Goal: Transaction & Acquisition: Book appointment/travel/reservation

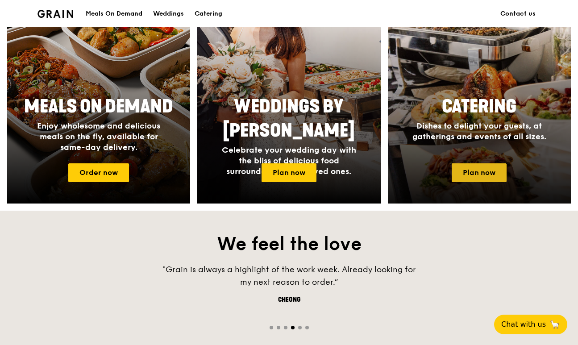
scroll to position [390, 0]
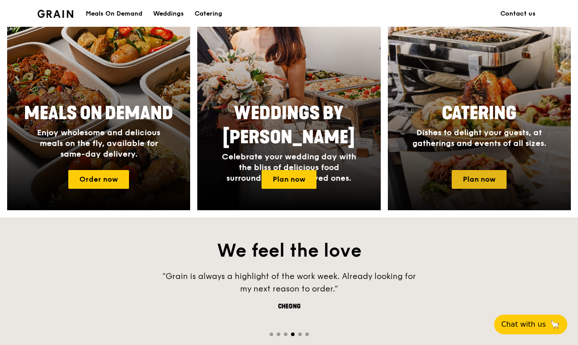
click at [473, 182] on link "Plan now" at bounding box center [479, 179] width 55 height 19
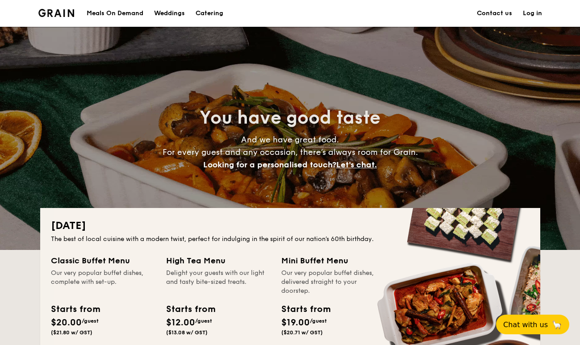
click at [485, 15] on link "Contact us" at bounding box center [494, 13] width 35 height 27
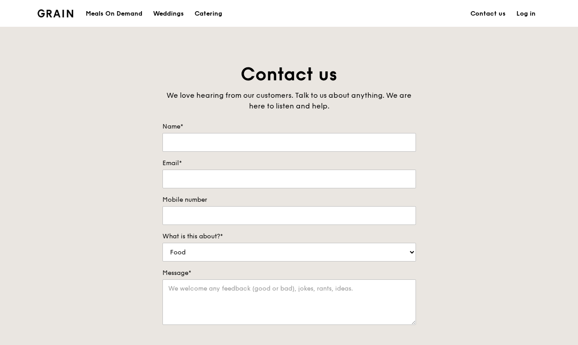
click at [101, 23] on div "Meals On Demand" at bounding box center [114, 13] width 57 height 27
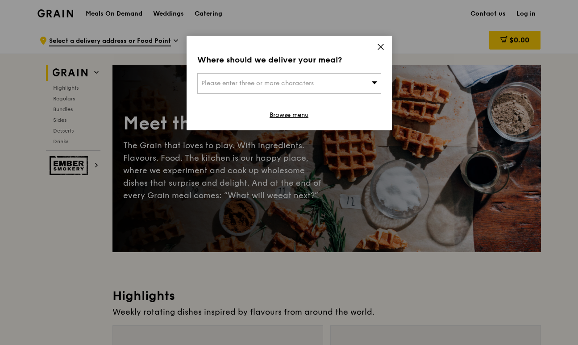
click at [350, 96] on div "Where should we deliver your meal? Please enter three or more characters Browse…" at bounding box center [288, 83] width 205 height 95
click at [331, 84] on div "Please enter three or more characters" at bounding box center [289, 83] width 184 height 21
click at [379, 44] on icon at bounding box center [381, 47] width 8 height 8
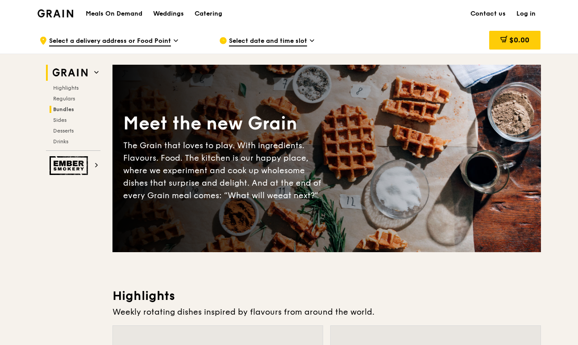
click at [62, 108] on span "Bundles" at bounding box center [63, 109] width 21 height 6
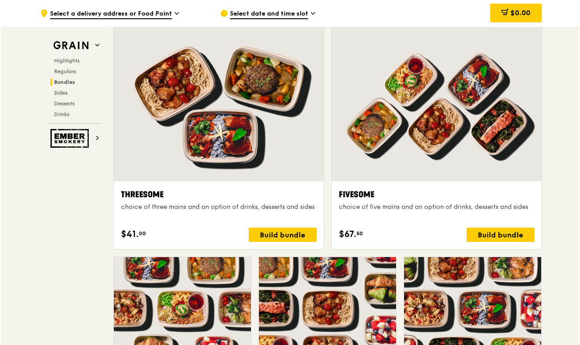
scroll to position [1585, 0]
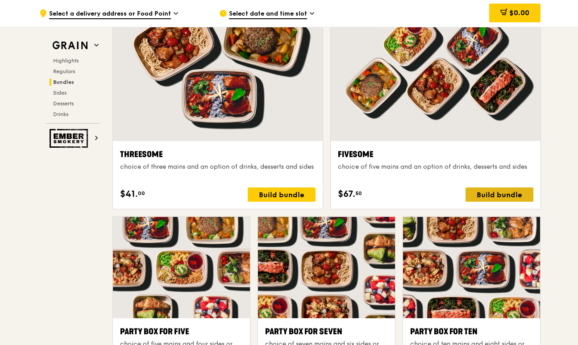
click at [494, 191] on div "Build bundle" at bounding box center [499, 194] width 68 height 14
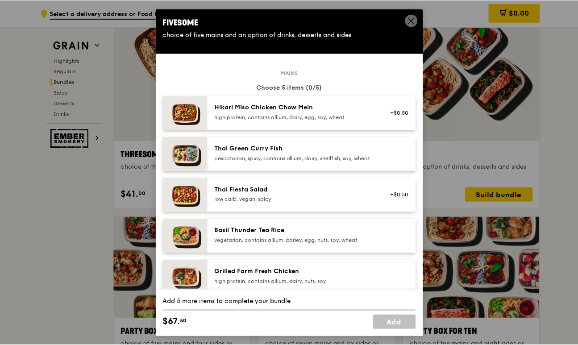
scroll to position [0, 0]
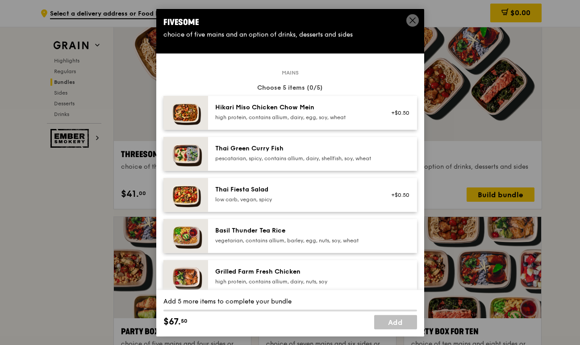
click at [414, 16] on span at bounding box center [412, 20] width 12 height 12
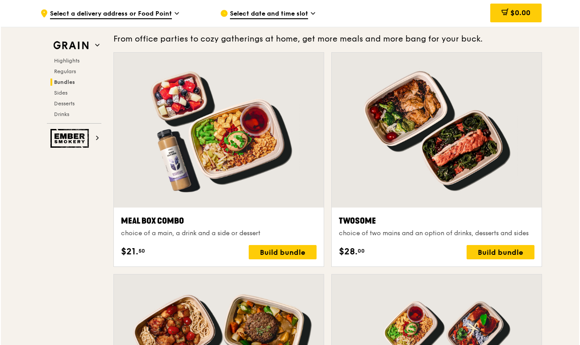
scroll to position [1293, 0]
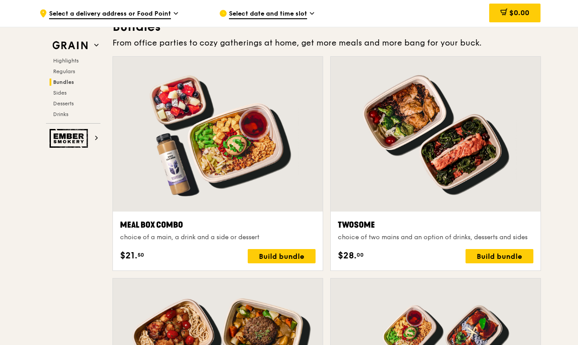
click at [409, 216] on div "Twosome choice of two mains and an option of drinks, desserts and sides $28. 00…" at bounding box center [436, 240] width 210 height 59
click at [437, 187] on div at bounding box center [436, 134] width 210 height 155
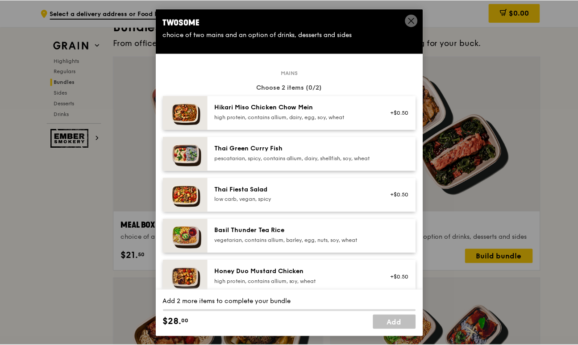
scroll to position [0, 0]
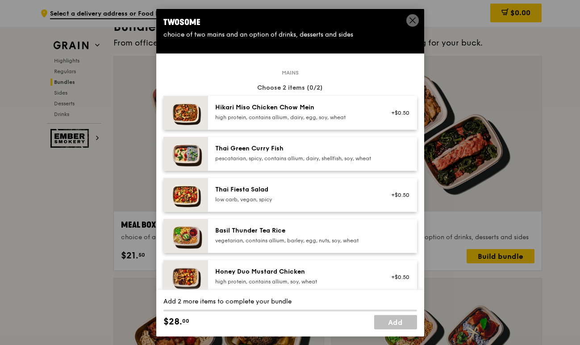
click at [286, 162] on div "pescatarian, spicy, contains allium, dairy, shellfish, soy, wheat" at bounding box center [295, 157] width 160 height 7
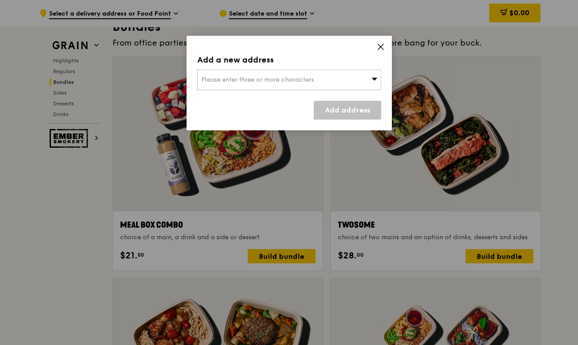
click at [381, 44] on icon at bounding box center [381, 47] width 8 height 8
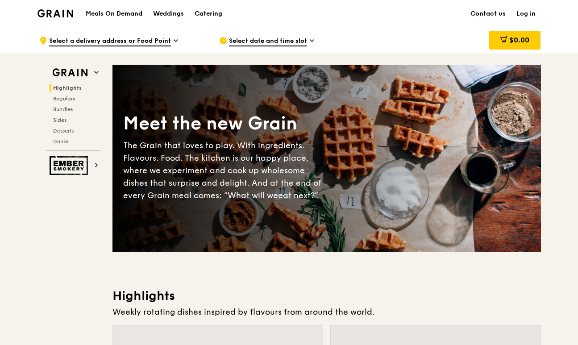
click at [211, 11] on div "Catering" at bounding box center [209, 13] width 28 height 27
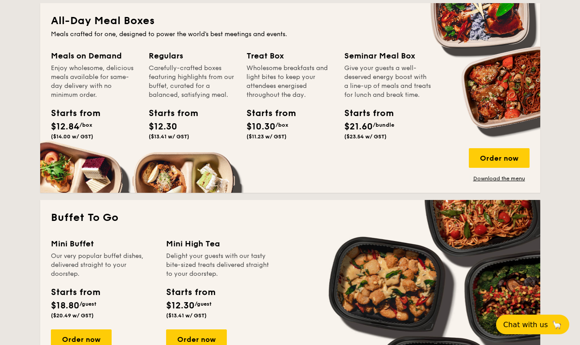
scroll to position [603, 0]
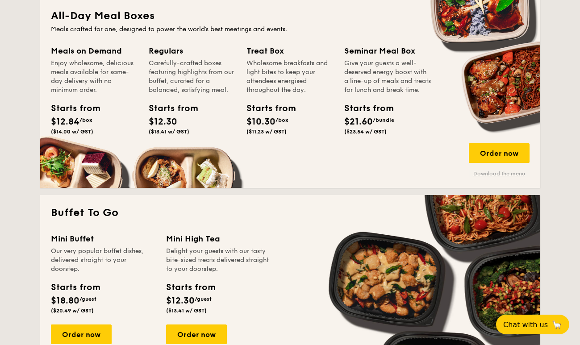
click at [485, 176] on link "Download the menu" at bounding box center [498, 173] width 61 height 7
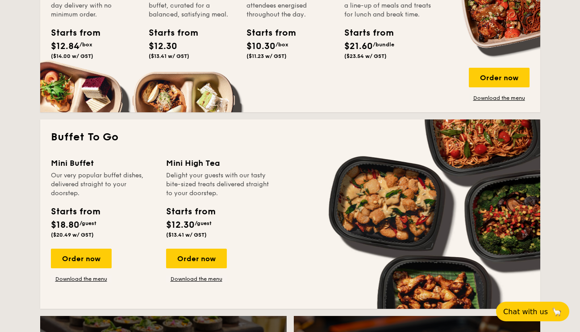
scroll to position [676, 0]
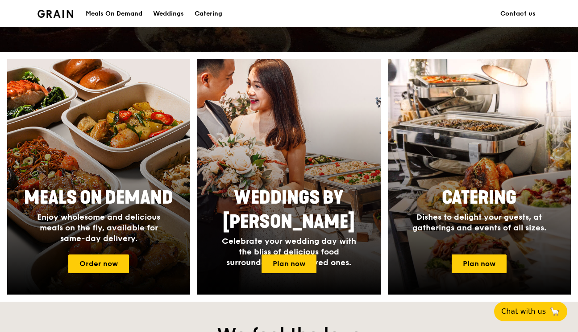
scroll to position [301, 0]
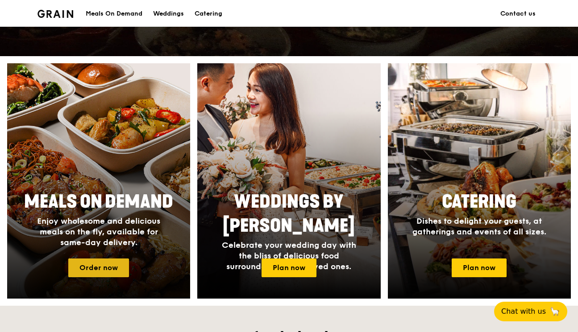
click at [88, 270] on link "Order now" at bounding box center [98, 268] width 61 height 19
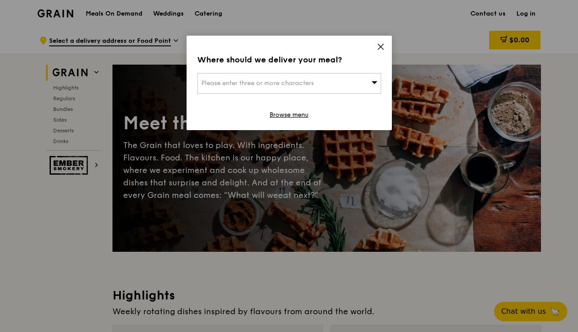
click at [381, 46] on icon at bounding box center [380, 46] width 5 height 5
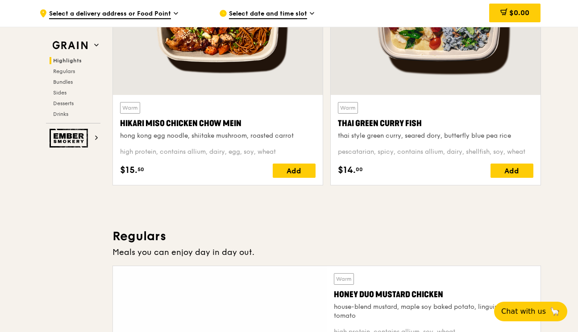
scroll to position [387, 0]
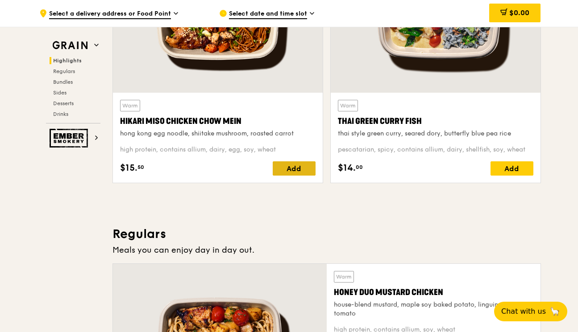
click at [288, 166] on div "Add" at bounding box center [294, 169] width 43 height 14
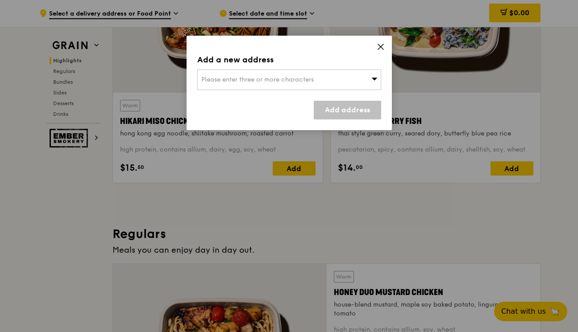
click at [346, 71] on div "Please enter three or more characters" at bounding box center [289, 80] width 184 height 21
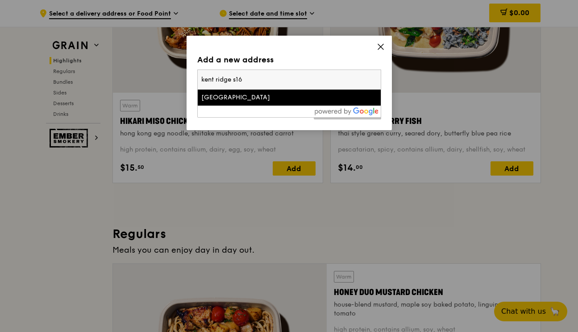
drag, startPoint x: 245, startPoint y: 79, endPoint x: 233, endPoint y: 79, distance: 12.0
click at [233, 79] on input "kent ridge s16" at bounding box center [289, 80] width 183 height 20
click at [201, 79] on input "kent ridge" at bounding box center [289, 80] width 183 height 20
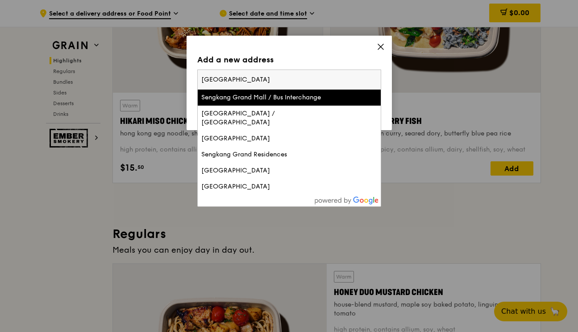
type input "nus kent ridge"
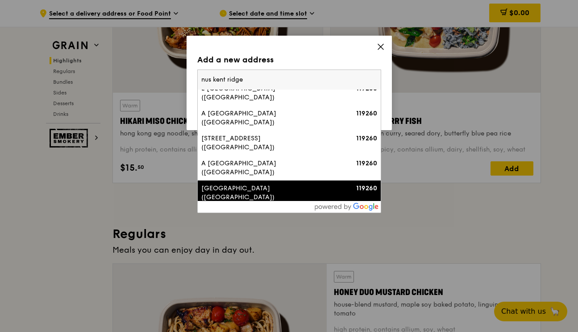
scroll to position [61, 0]
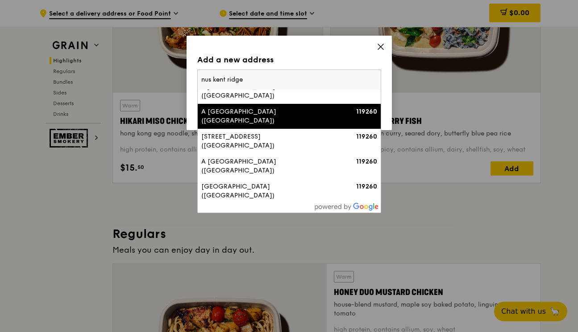
drag, startPoint x: 252, startPoint y: 86, endPoint x: 163, endPoint y: 72, distance: 89.9
click at [163, 72] on div "Add a new address Please enter three or more characters nus kent ridge E Kent R…" at bounding box center [289, 166] width 578 height 332
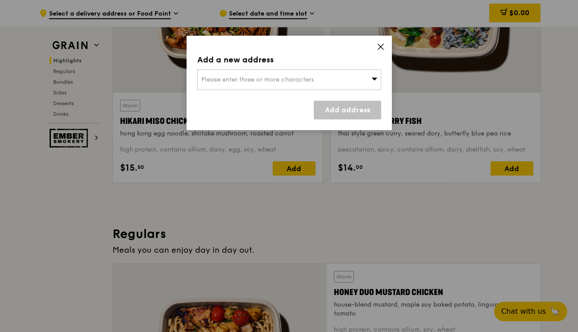
click at [268, 85] on div "Please enter three or more characters" at bounding box center [289, 80] width 184 height 21
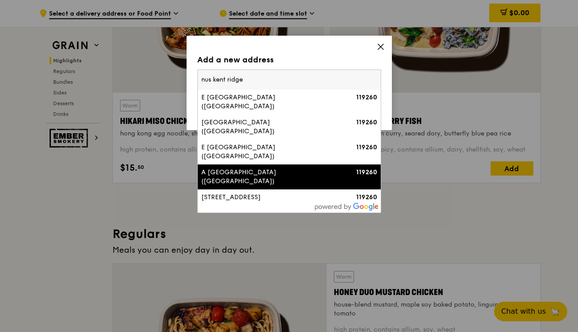
drag, startPoint x: 253, startPoint y: 78, endPoint x: 180, endPoint y: 78, distance: 72.7
click at [180, 78] on div "Add a new address Please enter three or more characters nus kent ridge E Kent R…" at bounding box center [289, 166] width 578 height 332
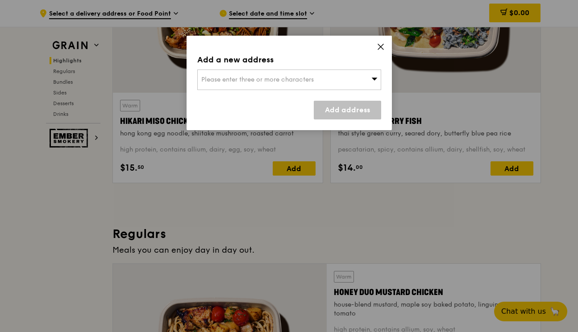
click at [298, 83] on div "Please enter three or more characters" at bounding box center [289, 80] width 184 height 21
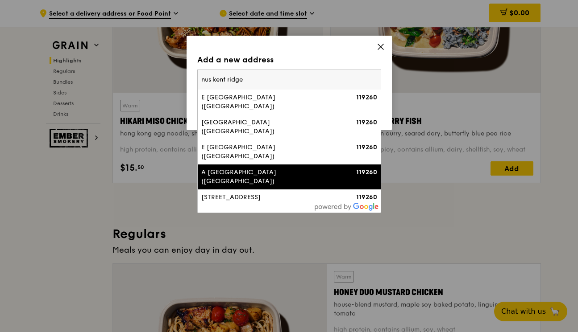
click at [359, 80] on input "nus kent ridge" at bounding box center [289, 80] width 183 height 20
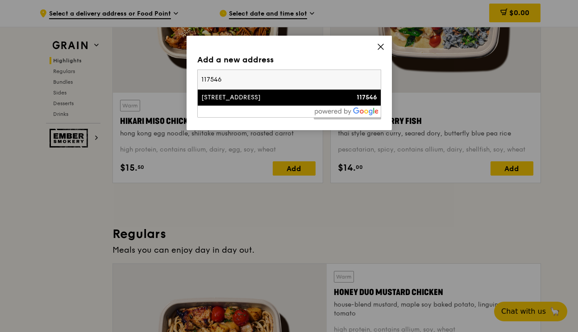
type input "117546"
click at [265, 97] on div "6 Science Drive 2" at bounding box center [267, 97] width 132 height 9
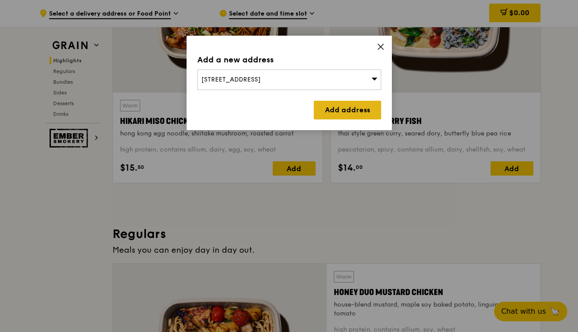
click at [345, 108] on link "Add address" at bounding box center [347, 110] width 67 height 19
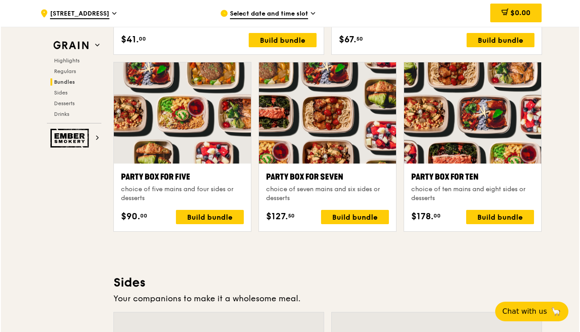
scroll to position [1735, 0]
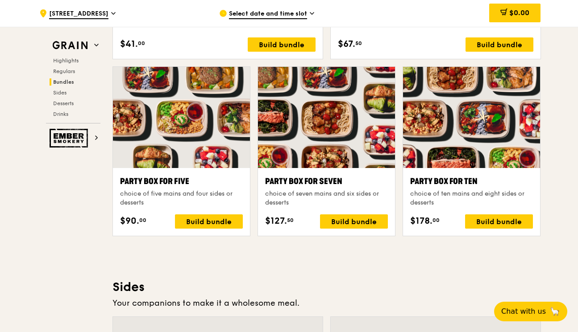
click at [440, 197] on div "choice of ten mains and eight sides or desserts" at bounding box center [471, 199] width 123 height 18
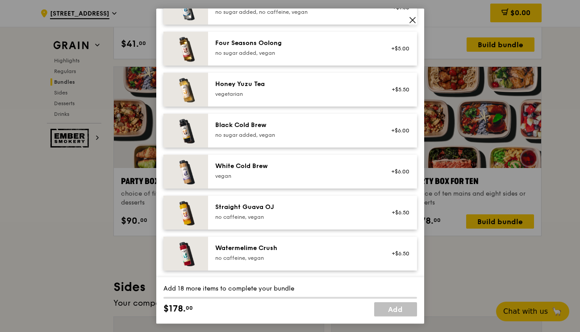
scroll to position [1059, 0]
click at [411, 20] on icon at bounding box center [412, 19] width 5 height 5
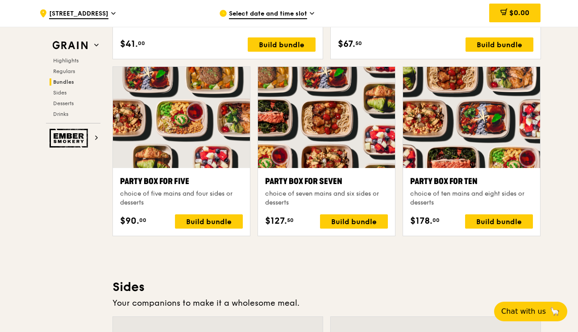
click at [446, 178] on div "Party Box for Ten" at bounding box center [471, 181] width 123 height 12
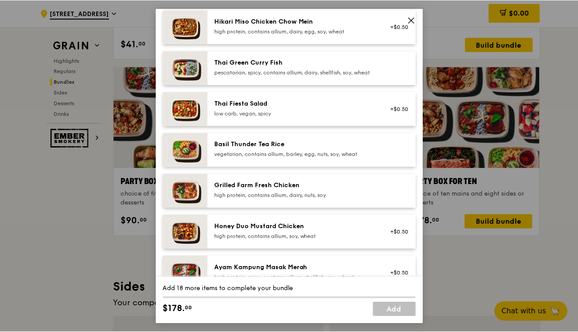
scroll to position [91, 0]
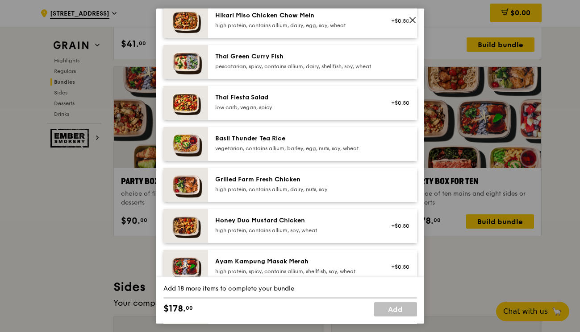
click at [375, 70] on div "pescatarian, spicy, contains allium, dairy, shellfish, soy, wheat" at bounding box center [295, 66] width 160 height 7
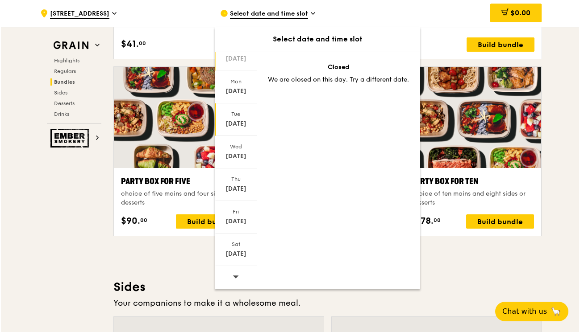
scroll to position [1744, 0]
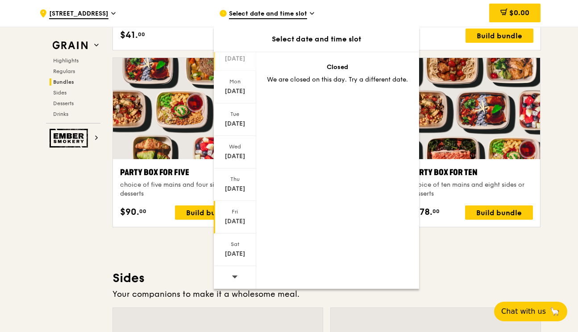
click at [236, 215] on div "Fri" at bounding box center [235, 211] width 40 height 7
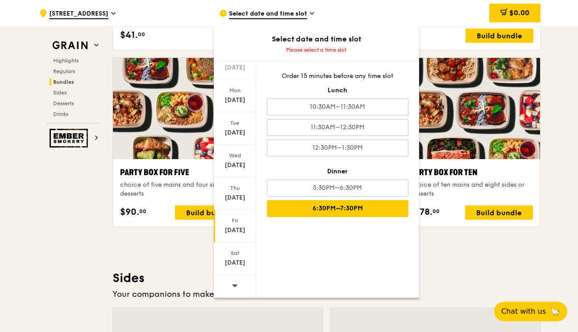
click at [308, 207] on div "6:30PM–7:30PM" at bounding box center [337, 208] width 141 height 17
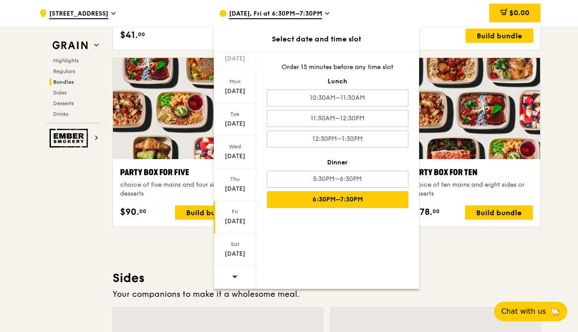
click at [448, 242] on div "Highlights Weekly rotating dishes inspired by flavours from around the world. W…" at bounding box center [326, 292] width 428 height 3498
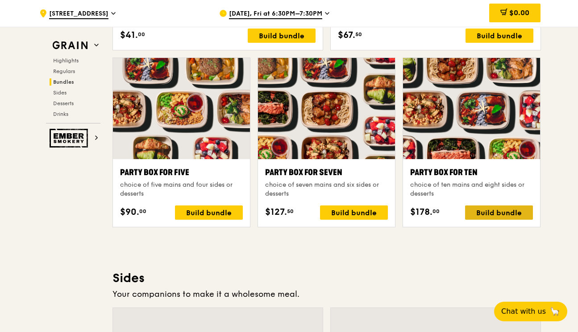
click at [495, 214] on div "Build bundle" at bounding box center [499, 213] width 68 height 14
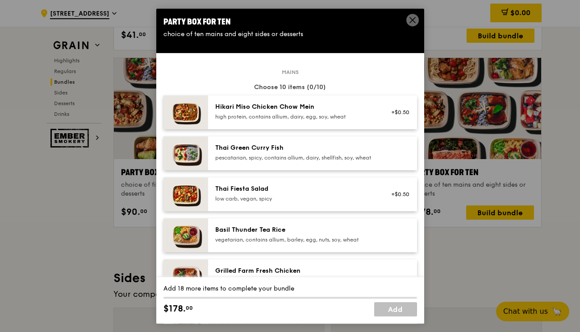
click at [321, 153] on div "Thai Green Curry Fish" at bounding box center [295, 148] width 160 height 9
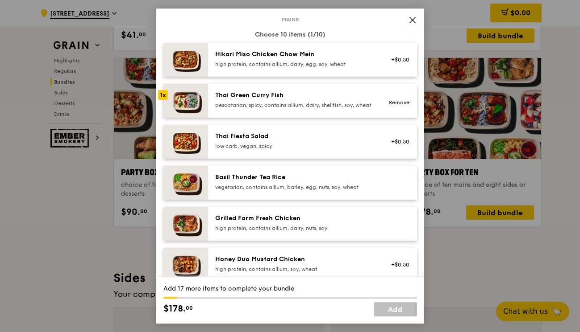
click at [297, 109] on div "pescatarian, spicy, contains allium, dairy, shellfish, soy, wheat" at bounding box center [295, 105] width 160 height 7
click at [390, 106] on link "Remove" at bounding box center [399, 102] width 21 height 6
click at [334, 109] on div "pescatarian, spicy, contains allium, dairy, shellfish, soy, wheat" at bounding box center [295, 105] width 160 height 7
click at [297, 109] on div "pescatarian, spicy, contains allium, dairy, shellfish, soy, wheat" at bounding box center [295, 105] width 160 height 7
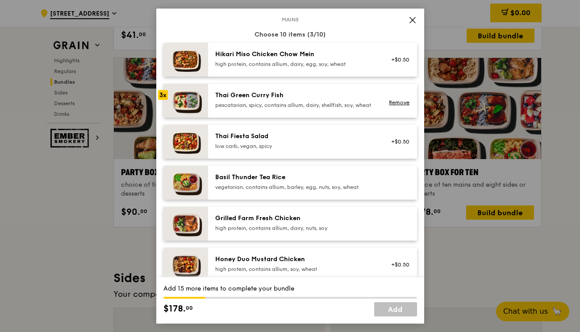
click at [283, 223] on div "Grilled Farm Fresh Chicken" at bounding box center [295, 218] width 160 height 9
click at [286, 191] on div "vegetarian, contains allium, barley, egg, nuts, soy, wheat" at bounding box center [295, 187] width 160 height 7
click at [278, 182] on div "Basil Thunder Tea Rice" at bounding box center [295, 177] width 160 height 9
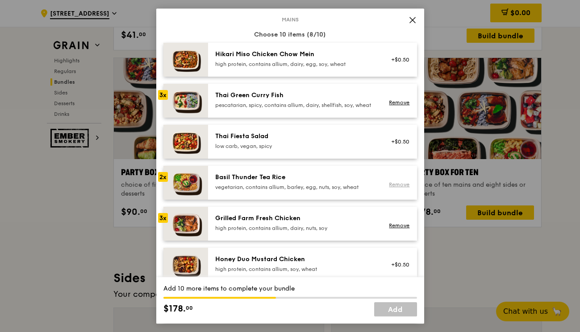
click at [393, 188] on link "Remove" at bounding box center [399, 185] width 21 height 6
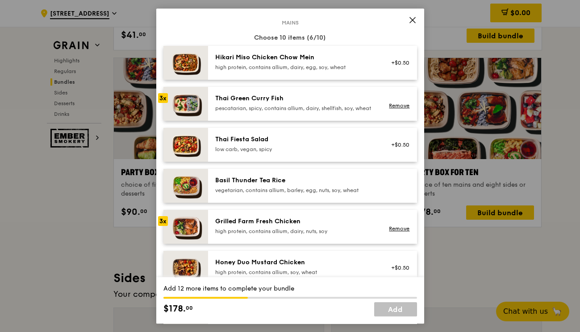
scroll to position [41, 0]
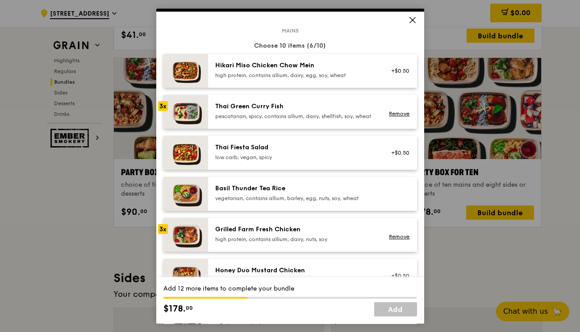
click at [344, 119] on div "Thai Green Curry Fish pescatarian, spicy, contains allium, dairy, shellfish, so…" at bounding box center [295, 111] width 160 height 18
click at [251, 234] on div "Grilled Farm Fresh Chicken" at bounding box center [295, 229] width 160 height 9
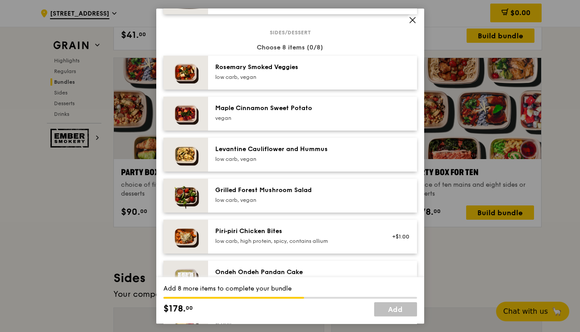
scroll to position [452, 0]
click at [294, 81] on div "low carb, vegan" at bounding box center [295, 77] width 160 height 7
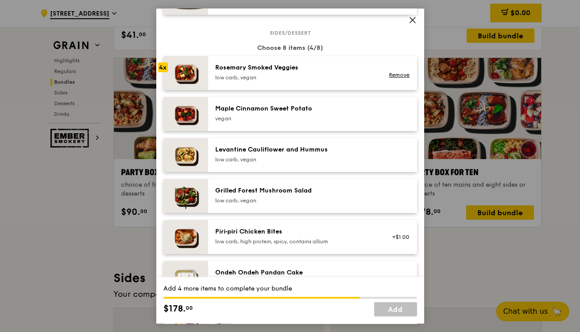
click at [294, 81] on div "low carb, vegan" at bounding box center [295, 77] width 160 height 7
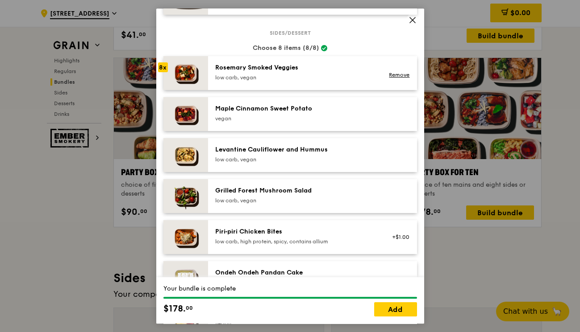
click at [294, 81] on div "low carb, vegan" at bounding box center [295, 77] width 160 height 7
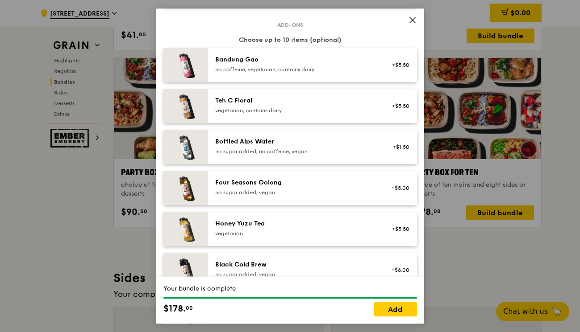
scroll to position [954, 0]
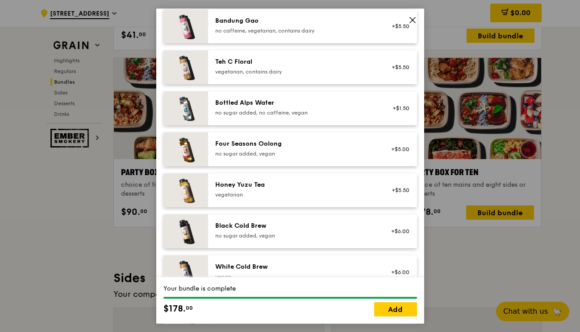
click at [273, 106] on div "Bottled Alps Water" at bounding box center [295, 103] width 160 height 9
click at [402, 115] on link "Remove" at bounding box center [399, 113] width 21 height 6
click at [325, 122] on div "Bottled Alps Water no sugar added, no caffeine, vegan +$1.50" at bounding box center [312, 108] width 209 height 34
click at [399, 116] on link "Remove" at bounding box center [399, 113] width 21 height 6
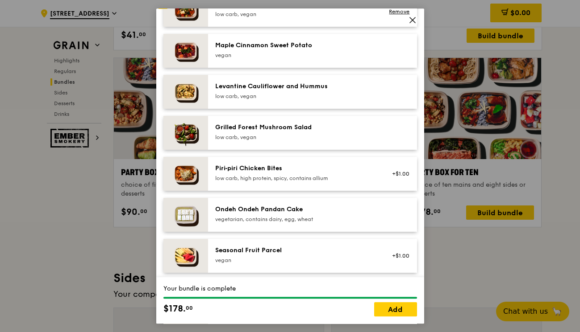
scroll to position [516, 0]
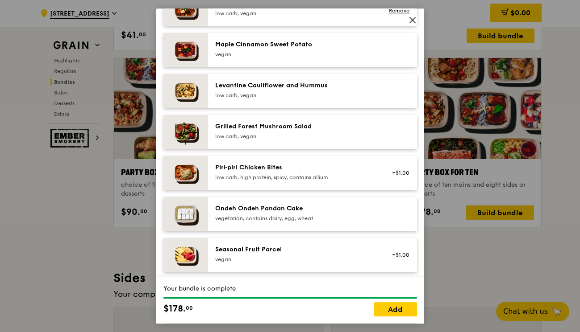
click at [273, 224] on div "Ondeh Ondeh Pandan Cake vegetarian, contains dairy, egg, wheat" at bounding box center [295, 214] width 171 height 20
click at [273, 222] on div "Ondeh Ondeh Pandan Cake vegetarian, contains dairy, egg, wheat" at bounding box center [295, 213] width 160 height 18
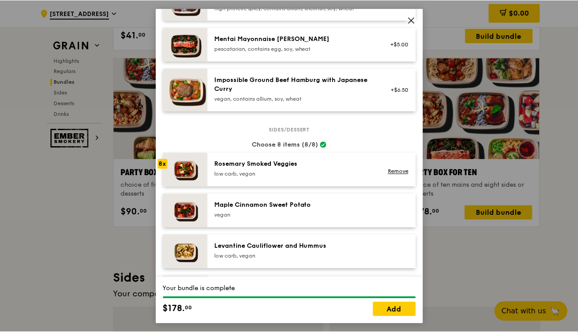
scroll to position [357, 0]
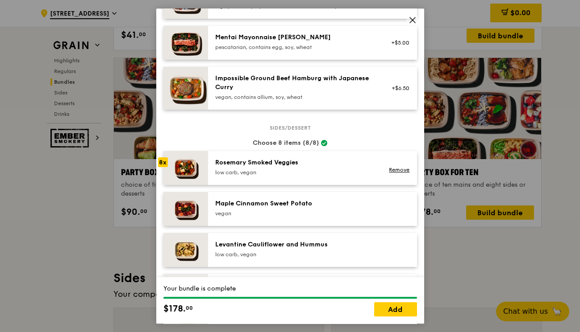
click at [410, 22] on icon at bounding box center [412, 19] width 5 height 5
click at [388, 307] on link "Add" at bounding box center [395, 309] width 43 height 14
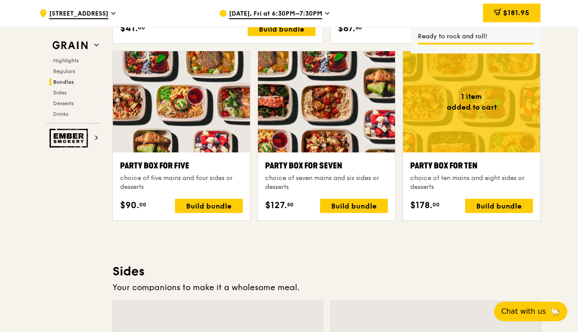
scroll to position [1749, 0]
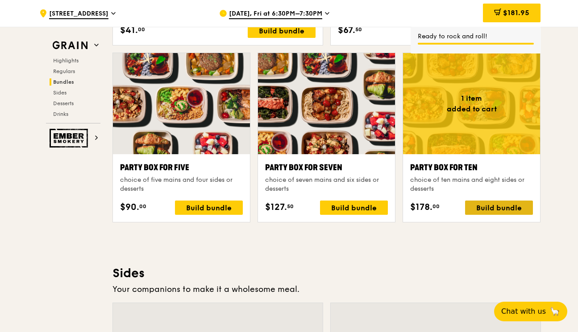
click at [478, 208] on div "Build bundle" at bounding box center [499, 208] width 68 height 14
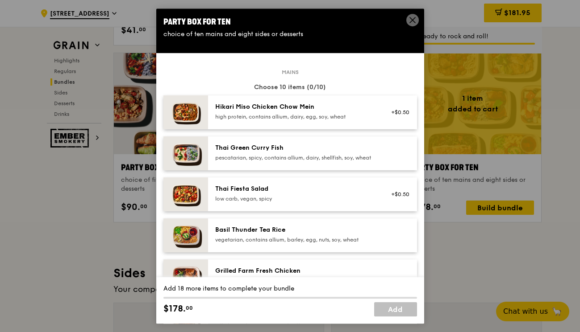
click at [411, 21] on icon at bounding box center [412, 19] width 5 height 5
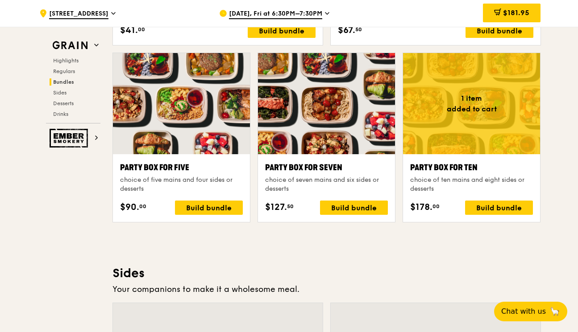
scroll to position [1736, 0]
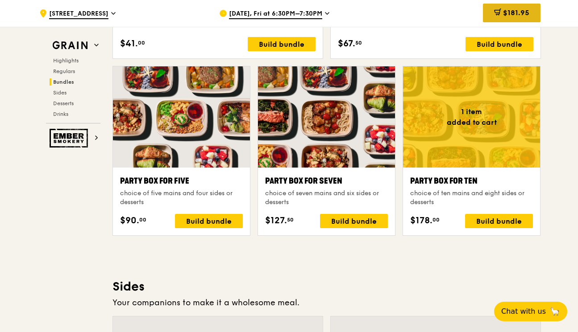
click at [497, 13] on icon at bounding box center [496, 11] width 5 height 3
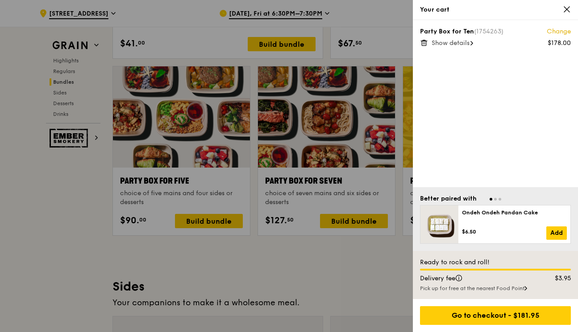
click at [568, 6] on icon at bounding box center [567, 9] width 8 height 8
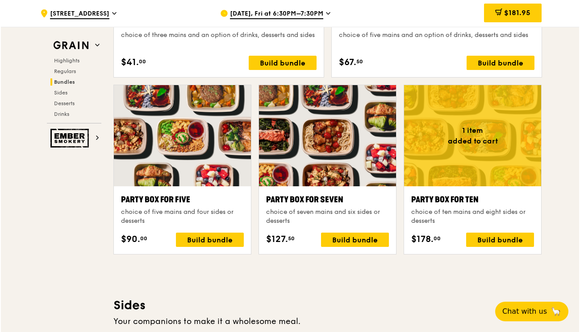
scroll to position [1707, 0]
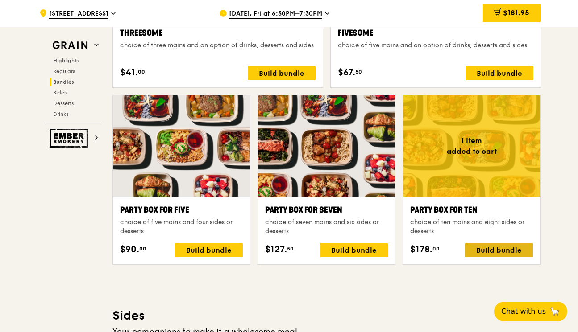
click at [482, 244] on div "Build bundle" at bounding box center [499, 250] width 68 height 14
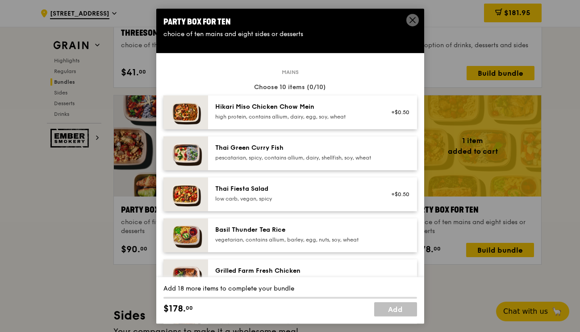
click at [317, 153] on div "Thai Green Curry Fish" at bounding box center [295, 148] width 160 height 9
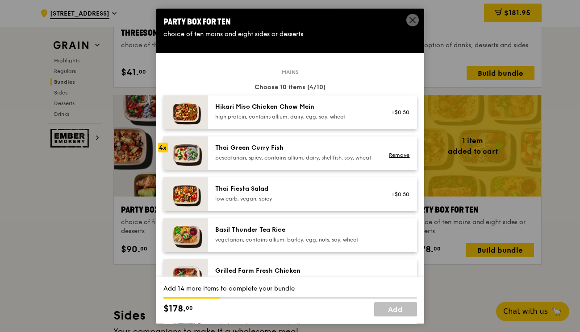
click at [317, 153] on div "Thai Green Curry Fish" at bounding box center [295, 148] width 160 height 9
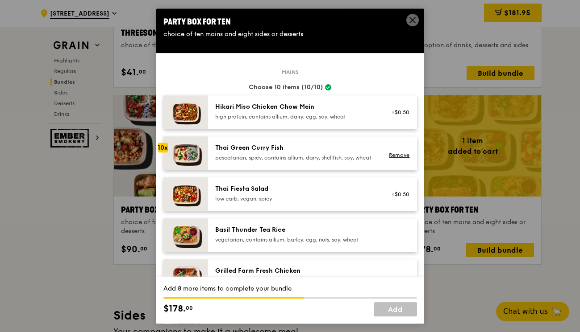
click at [317, 153] on div "Thai Green Curry Fish" at bounding box center [295, 148] width 160 height 9
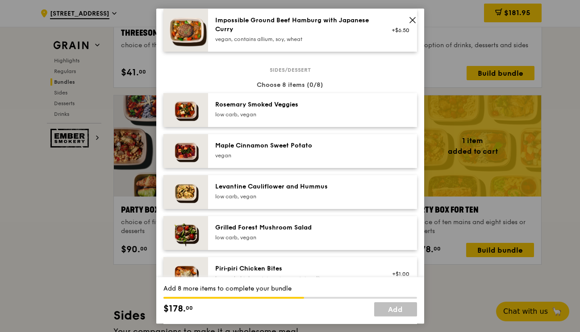
scroll to position [416, 0]
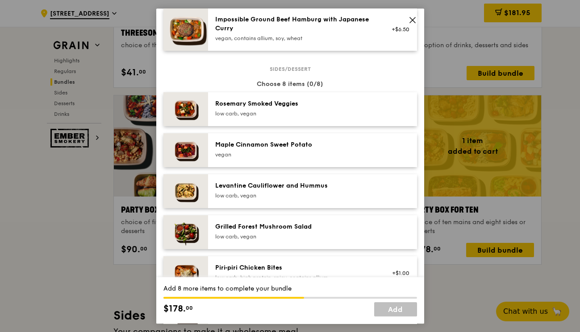
click at [302, 108] on div "Rosemary Smoked Veggies" at bounding box center [295, 103] width 160 height 9
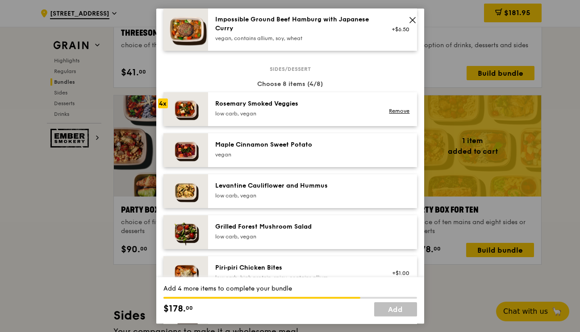
click at [302, 108] on div "Rosemary Smoked Veggies" at bounding box center [295, 103] width 160 height 9
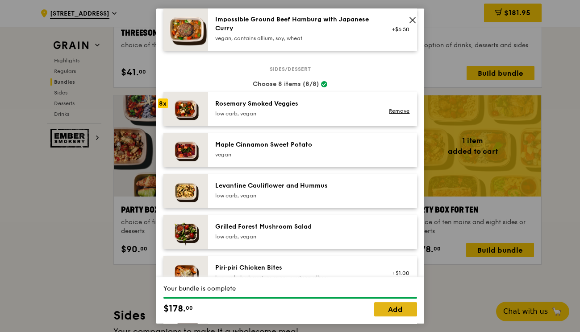
click at [393, 312] on link "Add" at bounding box center [395, 309] width 43 height 14
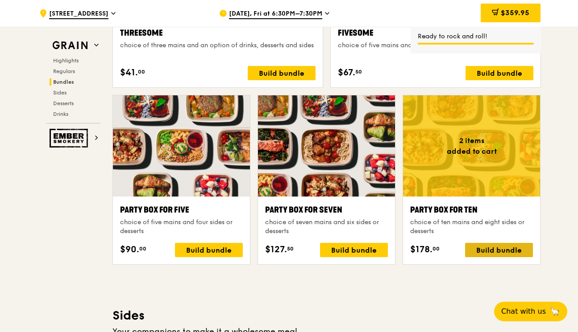
click at [489, 250] on div "Build bundle" at bounding box center [499, 250] width 68 height 14
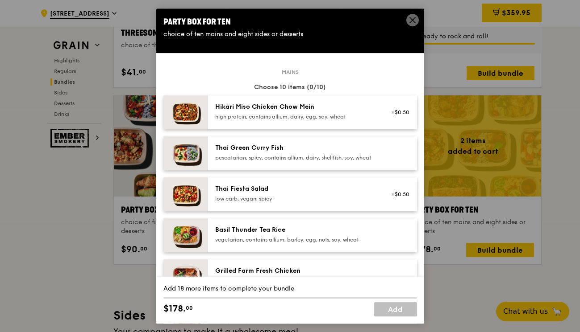
click at [306, 153] on div "Thai Green Curry Fish" at bounding box center [295, 148] width 160 height 9
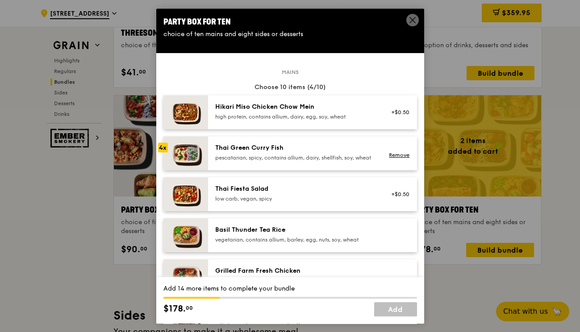
click at [306, 153] on div "Thai Green Curry Fish" at bounding box center [295, 148] width 160 height 9
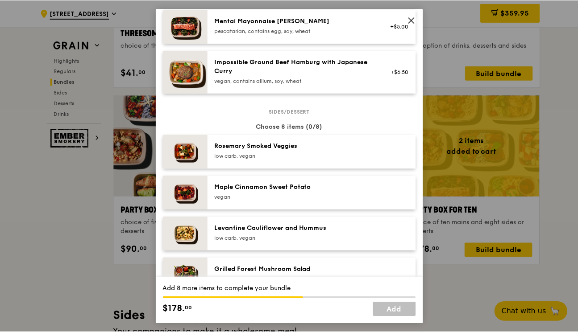
scroll to position [375, 0]
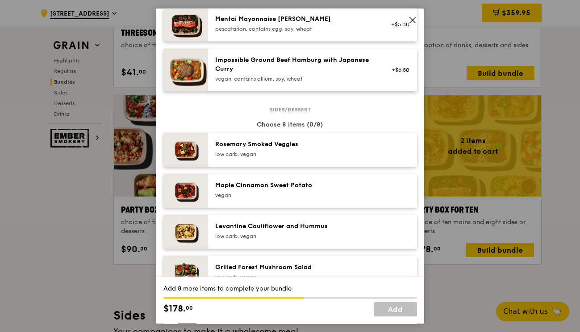
click at [318, 158] on div "low carb, vegan" at bounding box center [295, 154] width 160 height 7
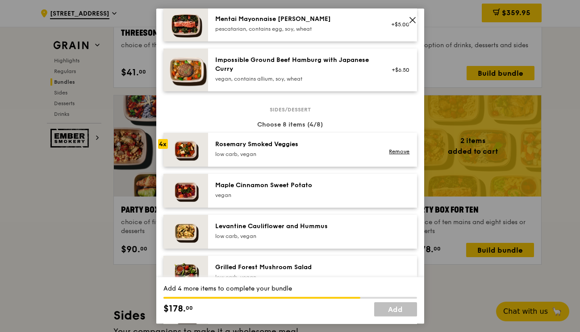
click at [318, 158] on div "low carb, vegan" at bounding box center [295, 154] width 160 height 7
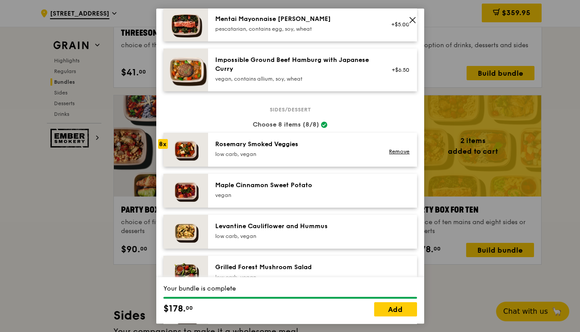
click at [318, 158] on div "low carb, vegan" at bounding box center [295, 154] width 160 height 7
click at [400, 311] on link "Add" at bounding box center [395, 309] width 43 height 14
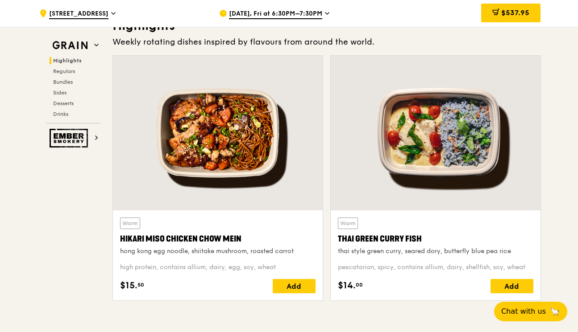
scroll to position [323, 0]
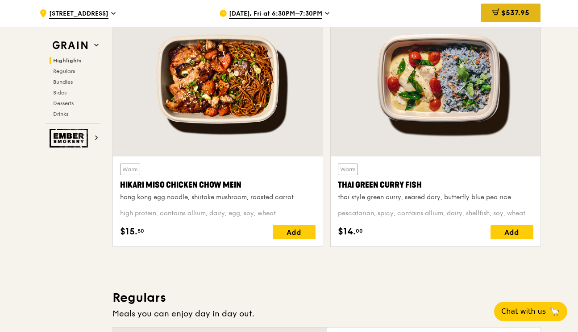
click at [505, 12] on span "$537.95" at bounding box center [515, 12] width 28 height 8
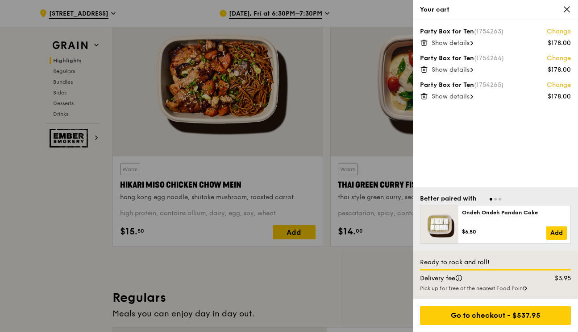
click at [564, 10] on icon at bounding box center [567, 9] width 8 height 8
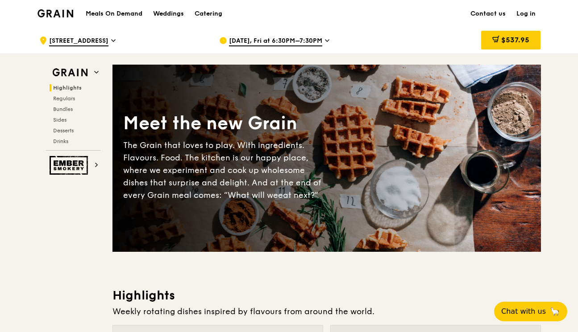
scroll to position [0, 0]
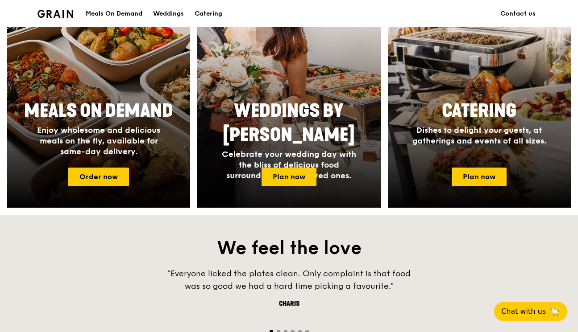
scroll to position [393, 0]
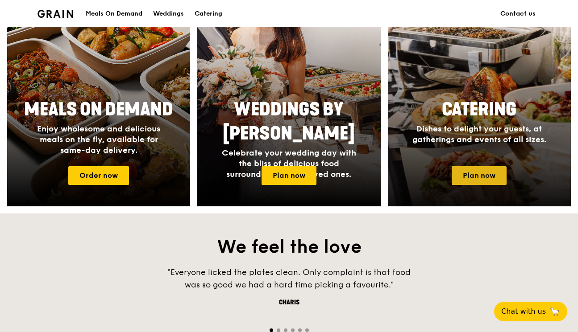
click at [472, 178] on link "Plan now" at bounding box center [479, 175] width 55 height 19
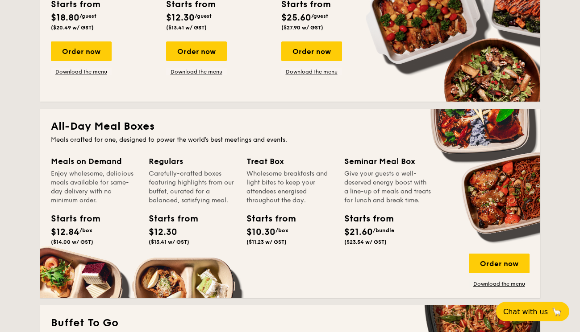
scroll to position [524, 0]
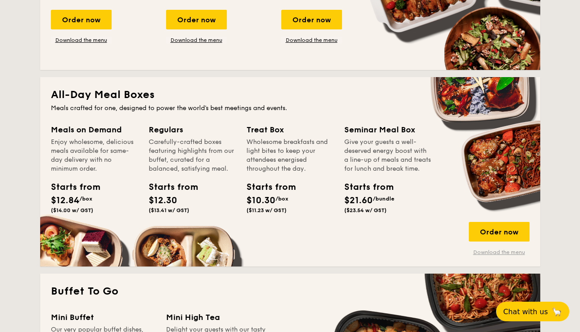
click at [493, 252] on link "Download the menu" at bounding box center [498, 252] width 61 height 7
click at [497, 227] on div "Order now" at bounding box center [498, 232] width 61 height 20
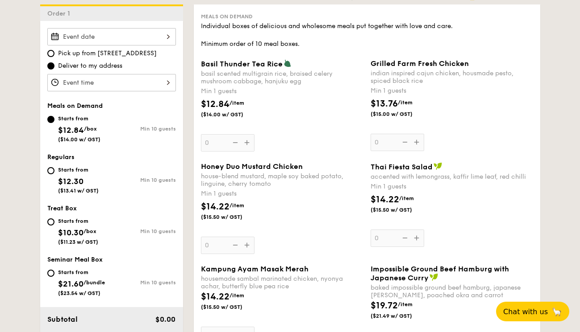
scroll to position [249, 0]
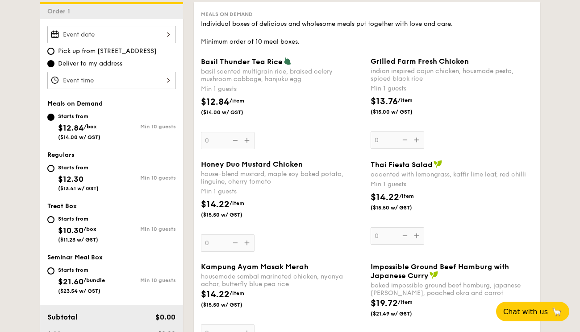
click at [79, 168] on div "Starts from" at bounding box center [78, 167] width 41 height 7
click at [54, 168] on input "Starts from $12.30 ($13.41 w/ GST) Min 10 guests" at bounding box center [50, 168] width 7 height 7
radio input "true"
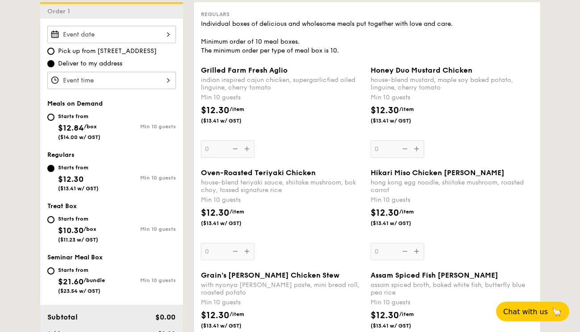
click at [75, 125] on span "$12.84" at bounding box center [71, 128] width 26 height 10
click at [54, 121] on input "Starts from $12.84 /box ($14.00 w/ GST) Min 10 guests" at bounding box center [50, 117] width 7 height 7
radio input "true"
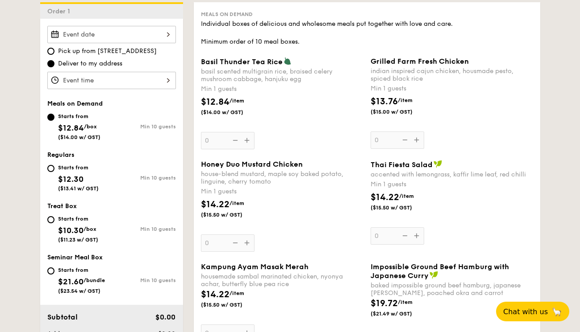
click at [70, 170] on div "Starts from" at bounding box center [78, 167] width 41 height 7
click at [54, 170] on input "Starts from $12.30 ($13.41 w/ GST) Min 10 guests" at bounding box center [50, 168] width 7 height 7
radio input "true"
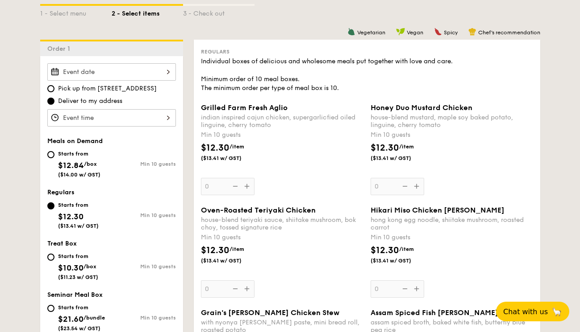
scroll to position [212, 0]
click at [69, 158] on div "Starts from $12.84 /box ($14.00 w/ GST)" at bounding box center [79, 163] width 42 height 29
click at [54, 158] on input "Starts from $12.84 /box ($14.00 w/ GST) Min 10 guests" at bounding box center [50, 154] width 7 height 7
radio input "true"
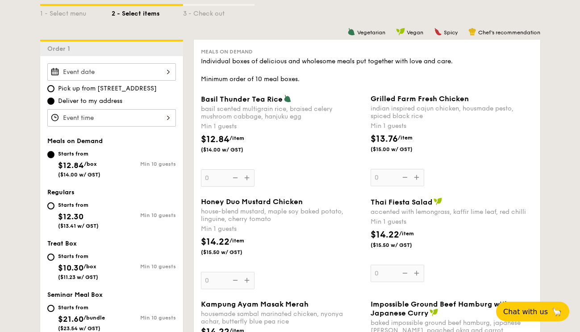
click at [69, 207] on div "Starts from" at bounding box center [78, 205] width 41 height 7
click at [54, 207] on input "Starts from $12.30 ($13.41 w/ GST) Min 10 guests" at bounding box center [50, 206] width 7 height 7
radio input "true"
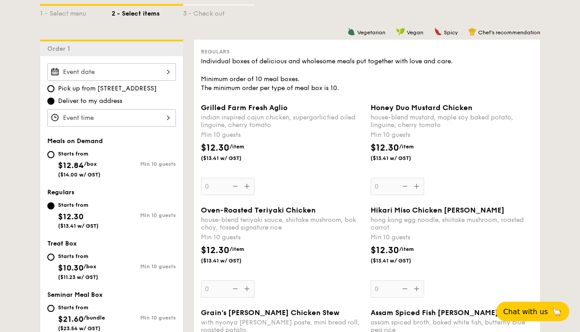
click at [95, 68] on div at bounding box center [111, 71] width 128 height 17
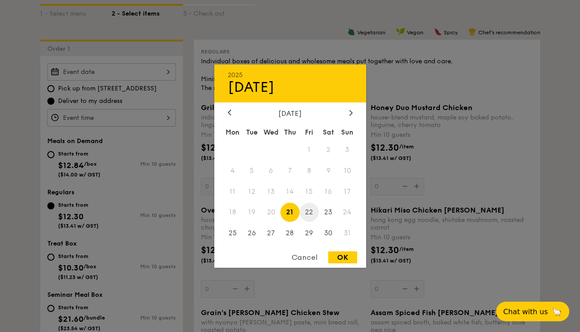
click at [311, 213] on span "22" at bounding box center [308, 212] width 19 height 19
click at [340, 257] on div "OK" at bounding box center [342, 258] width 29 height 12
type input "Aug 22, 2025"
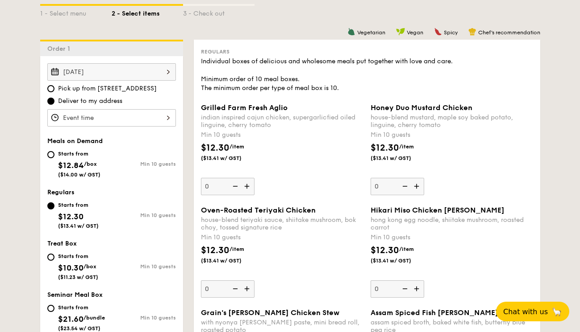
click at [127, 110] on div at bounding box center [111, 117] width 128 height 17
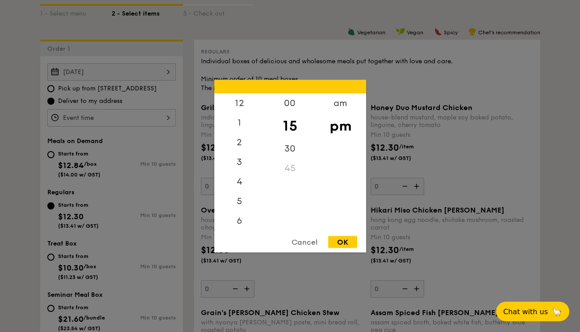
scroll to position [39, 0]
click at [295, 103] on div "00" at bounding box center [290, 106] width 50 height 26
click at [236, 150] on div "6" at bounding box center [239, 152] width 50 height 26
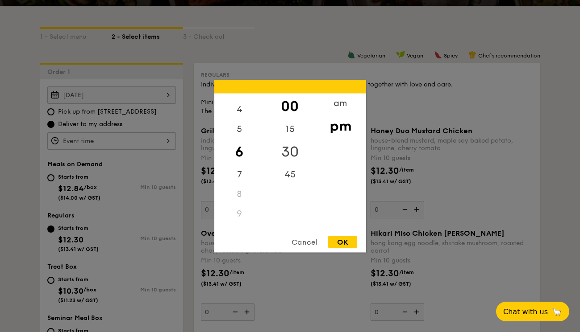
scroll to position [186, 0]
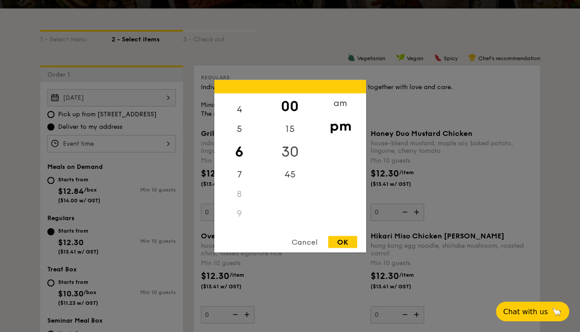
click at [290, 147] on div "30" at bounding box center [290, 152] width 50 height 26
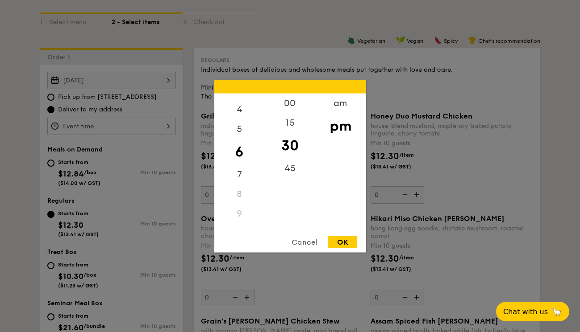
scroll to position [203, 0]
click at [286, 128] on div "15" at bounding box center [290, 126] width 50 height 26
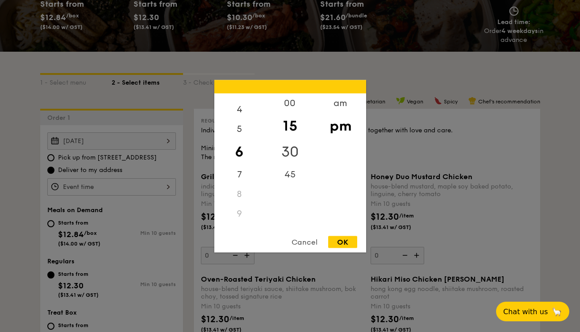
scroll to position [145, 0]
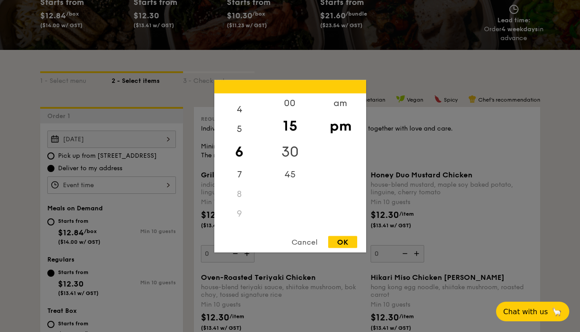
click at [286, 147] on div "30" at bounding box center [290, 152] width 50 height 26
click at [289, 122] on div "15" at bounding box center [290, 126] width 50 height 26
click at [339, 241] on div "OK" at bounding box center [342, 242] width 29 height 12
type input "6:15PM"
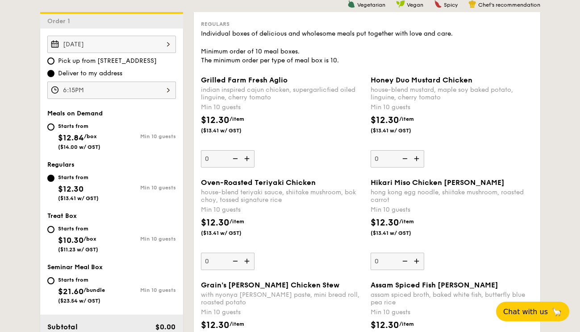
scroll to position [249, 0]
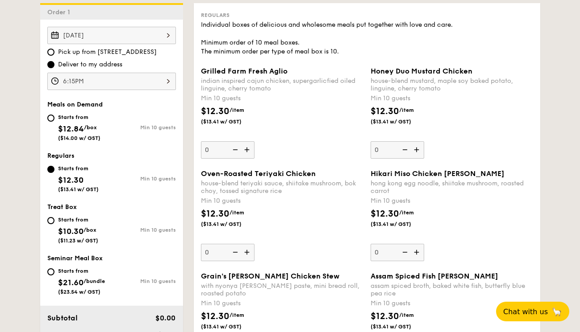
click at [137, 78] on div "6:15PM" at bounding box center [111, 81] width 128 height 17
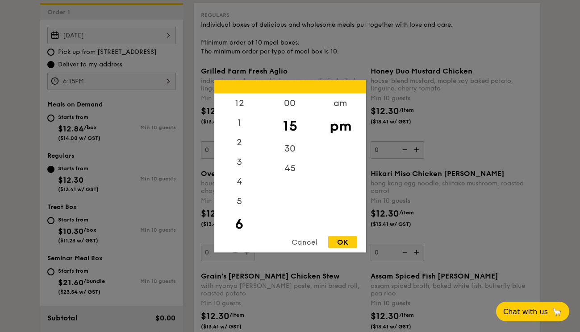
scroll to position [20, 0]
click at [290, 146] on div "30" at bounding box center [290, 152] width 50 height 26
click at [288, 120] on div "15" at bounding box center [290, 126] width 50 height 26
click at [341, 243] on div "OK" at bounding box center [342, 242] width 29 height 12
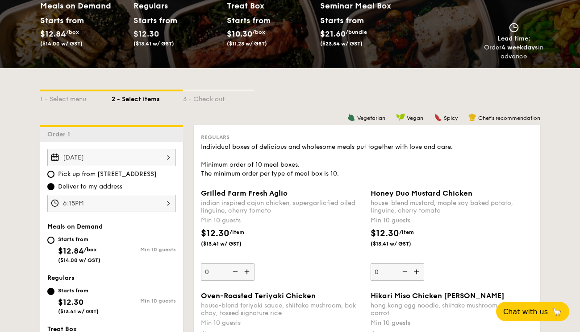
scroll to position [132, 0]
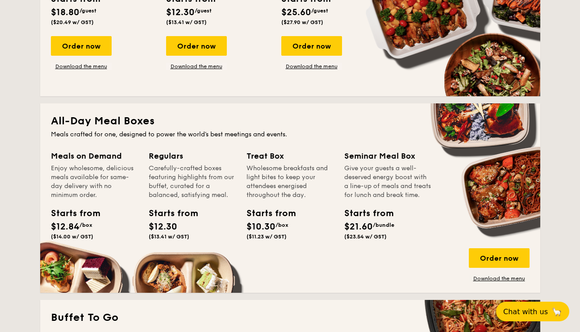
scroll to position [499, 0]
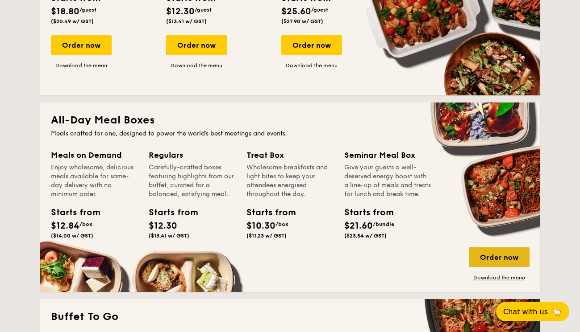
click at [496, 260] on div "Order now" at bounding box center [498, 258] width 61 height 20
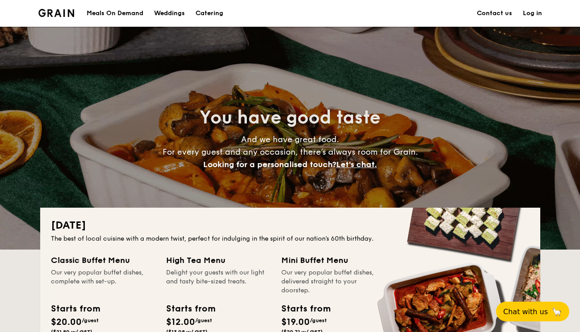
click at [123, 7] on div "Meals On Demand" at bounding box center [115, 13] width 57 height 27
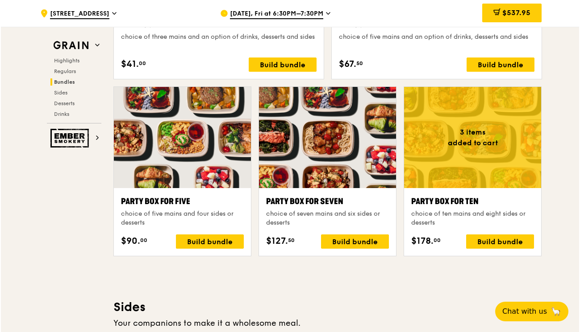
scroll to position [1726, 0]
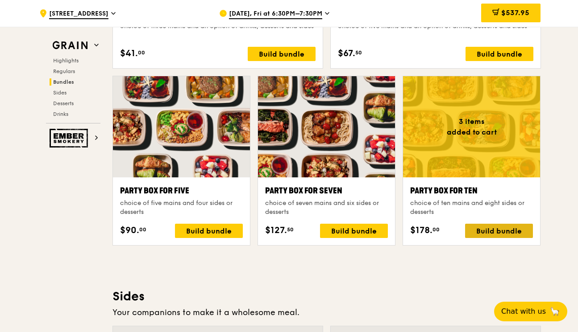
click at [491, 233] on div "Build bundle" at bounding box center [499, 231] width 68 height 14
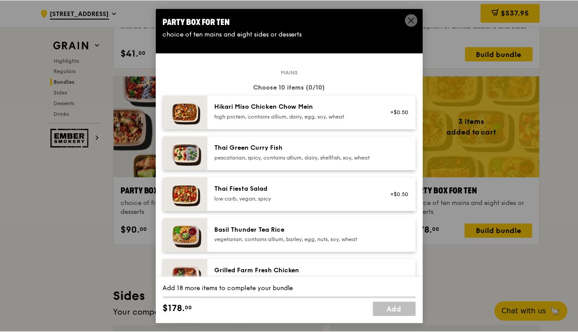
scroll to position [0, 0]
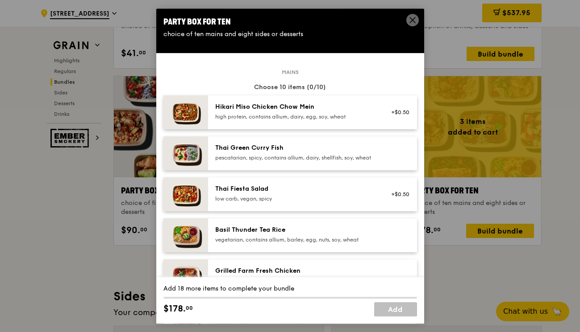
click at [414, 23] on icon at bounding box center [412, 20] width 8 height 8
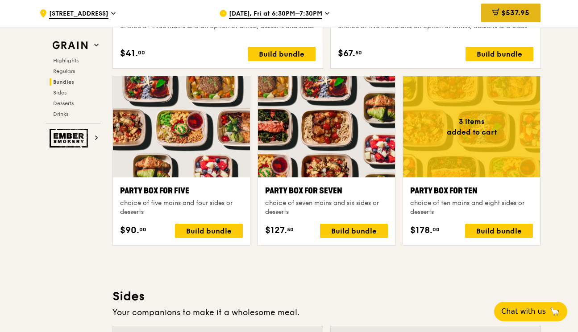
click at [494, 16] on icon at bounding box center [495, 11] width 7 height 7
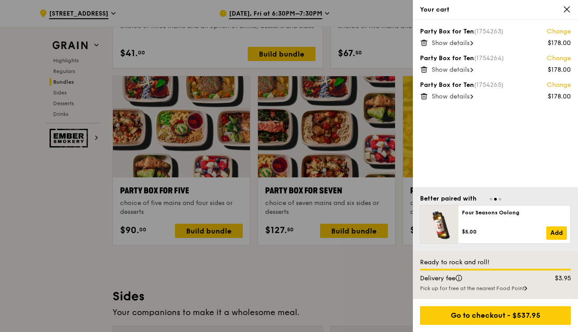
click at [564, 10] on icon at bounding box center [567, 9] width 8 height 8
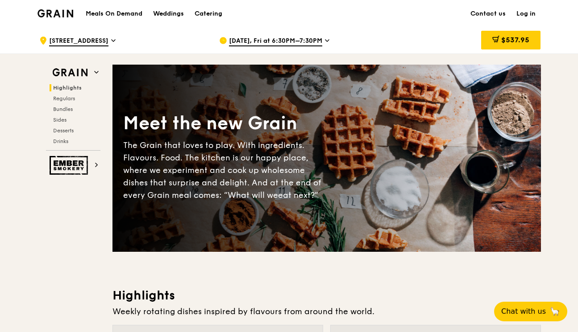
click at [116, 11] on h1 "Meals On Demand" at bounding box center [114, 13] width 57 height 9
click at [207, 13] on div "Catering" at bounding box center [209, 13] width 28 height 27
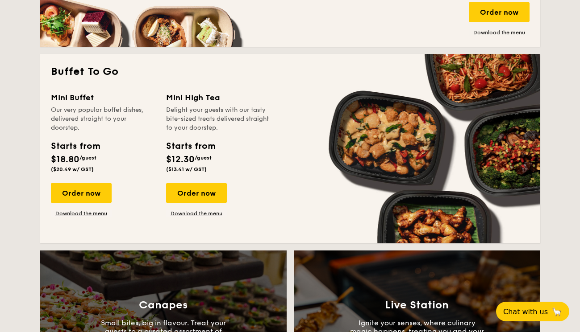
scroll to position [768, 0]
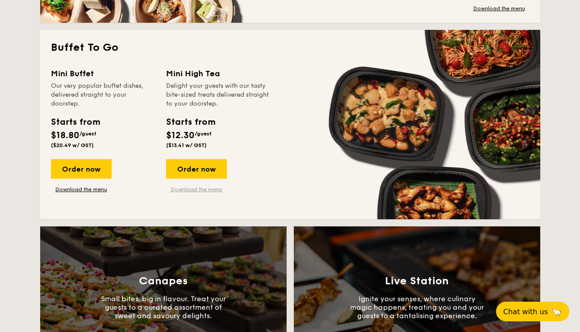
click at [198, 188] on link "Download the menu" at bounding box center [196, 189] width 61 height 7
